Goal: Navigation & Orientation: Find specific page/section

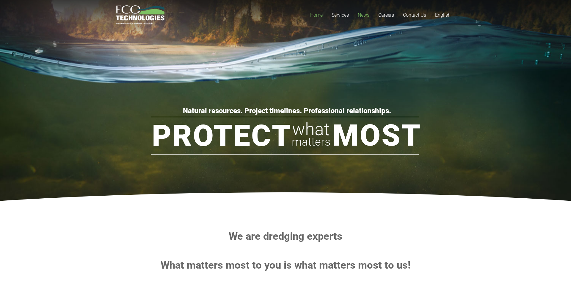
click at [368, 15] on span "News" at bounding box center [364, 15] width 12 height 6
